Goal: Task Accomplishment & Management: Use online tool/utility

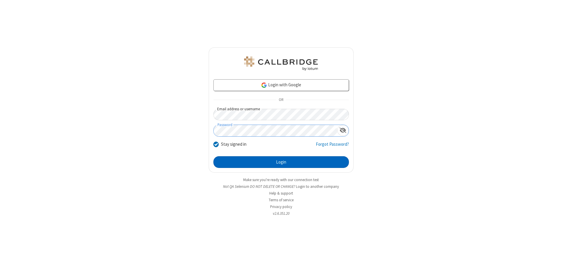
click at [281, 162] on button "Login" at bounding box center [280, 162] width 135 height 12
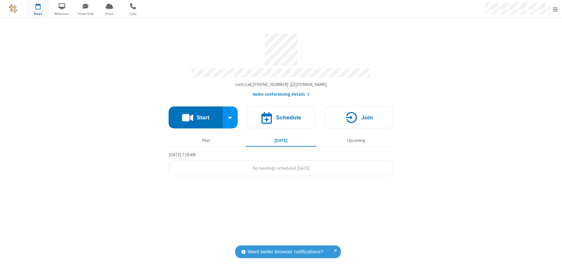
click at [195, 115] on button "Start" at bounding box center [196, 118] width 54 height 22
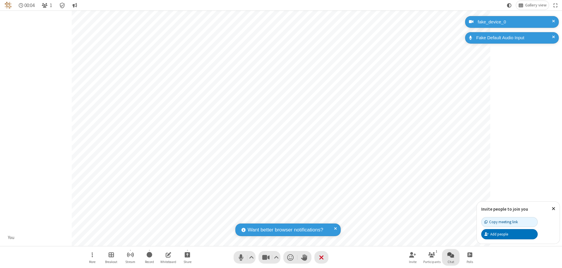
click at [451, 255] on span "Open chat" at bounding box center [450, 254] width 7 height 7
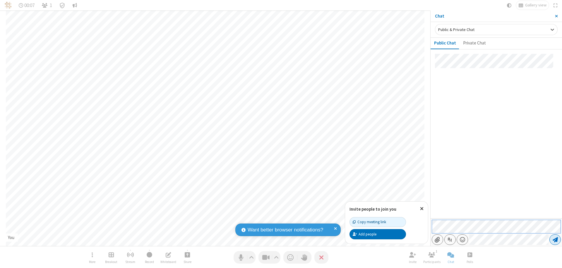
click at [555, 240] on span "Send message" at bounding box center [554, 240] width 5 height 6
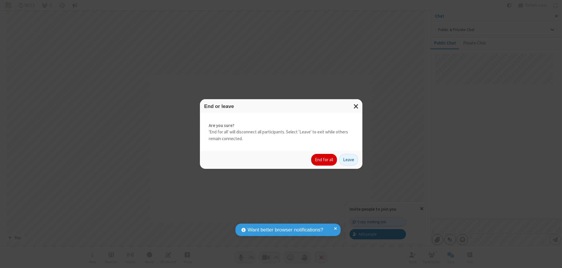
click at [324, 160] on button "End for all" at bounding box center [324, 160] width 26 height 12
